Goal: Find specific page/section: Find specific page/section

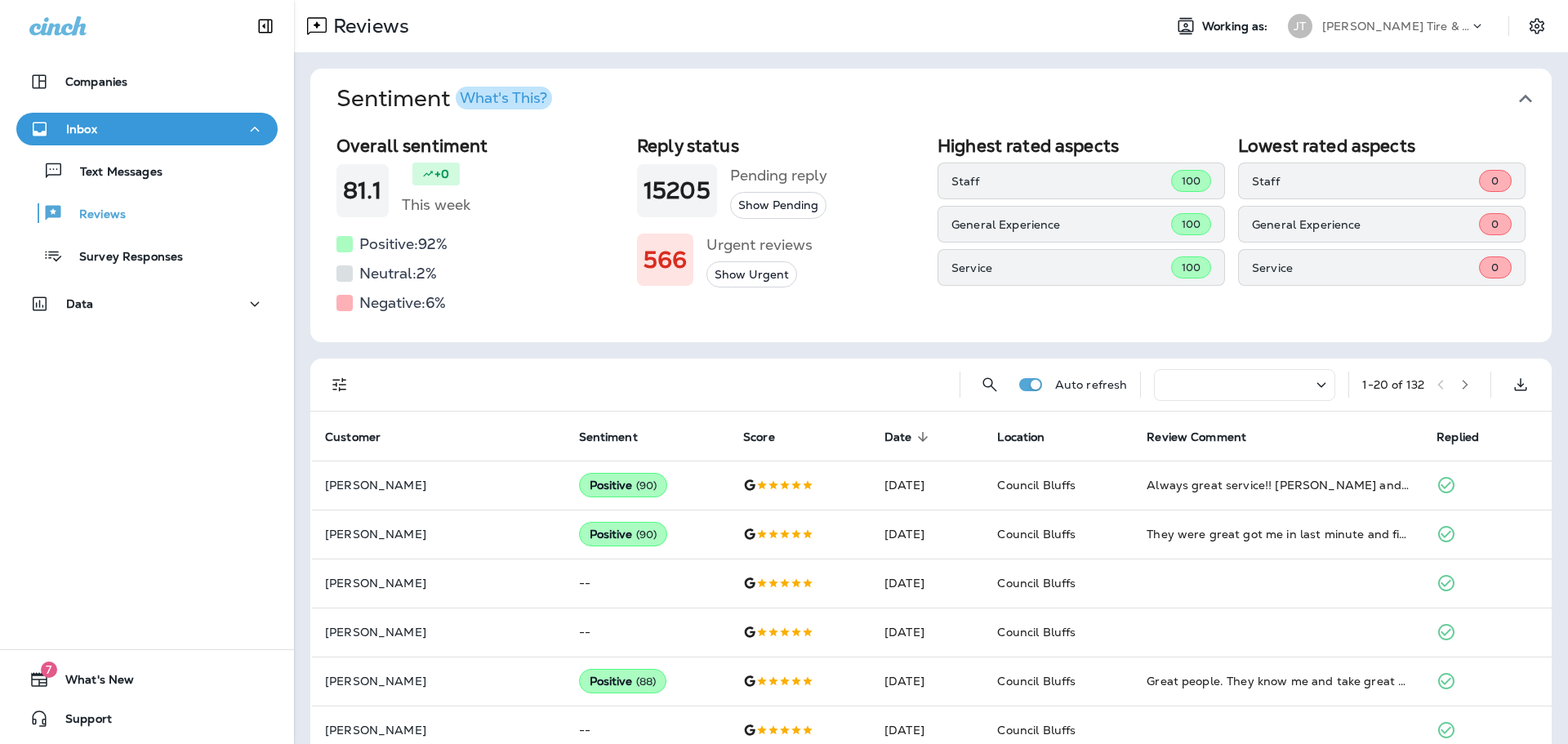
click at [88, 444] on div "Companies Inbox Text Messages Reviews Survey Responses Data 7 What's New Support" at bounding box center [147, 372] width 294 height 744
click at [111, 448] on div "Companies Inbox Text Messages Reviews Survey Responses Data 7 What's New Support" at bounding box center [147, 372] width 294 height 744
click at [991, 23] on div "Reviews" at bounding box center [722, 26] width 856 height 33
